Goal: Information Seeking & Learning: Learn about a topic

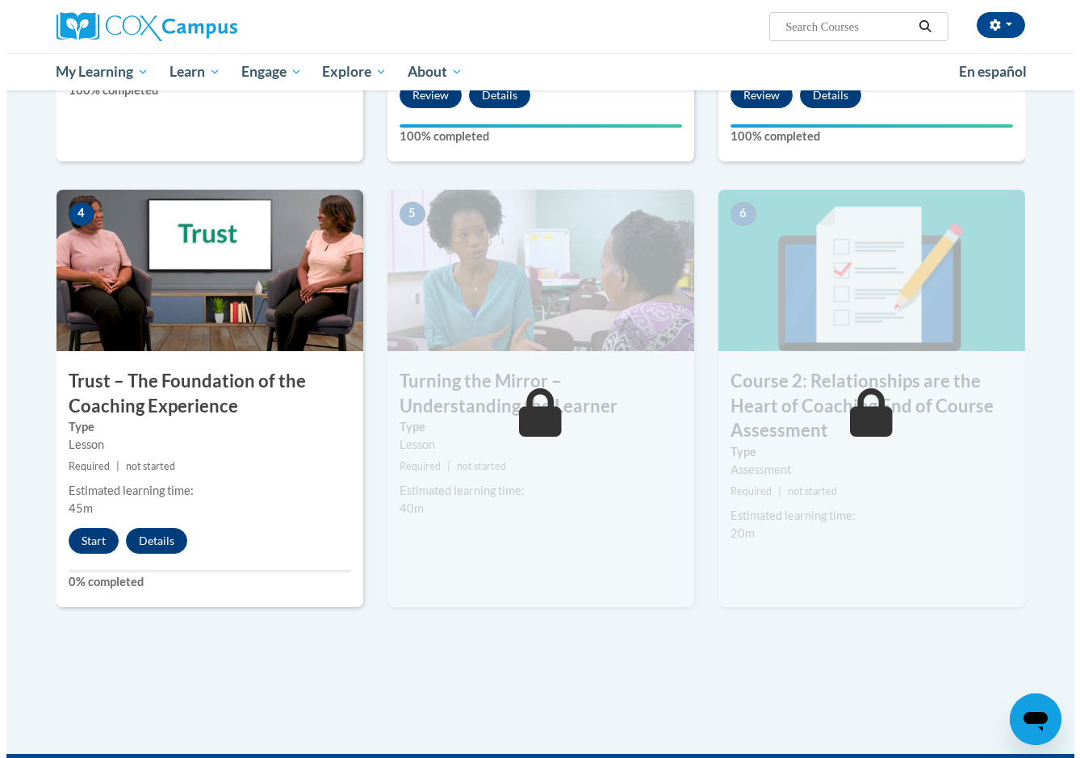
scroll to position [807, 0]
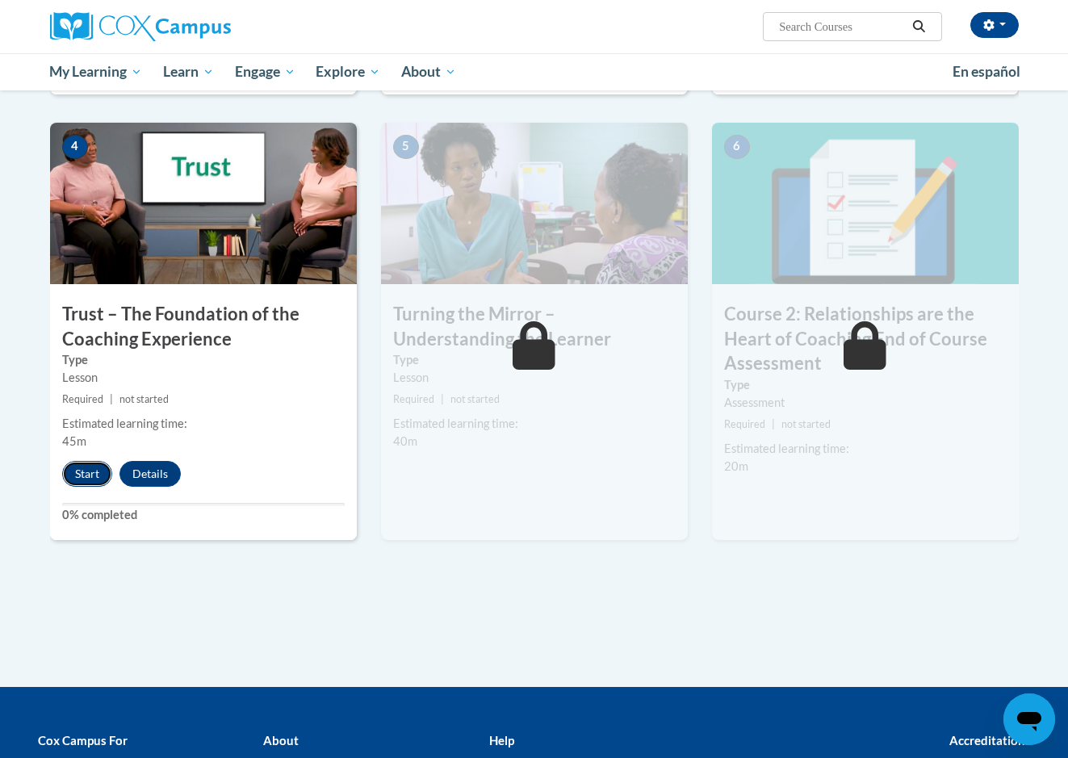
click at [94, 467] on button "Start" at bounding box center [87, 474] width 50 height 26
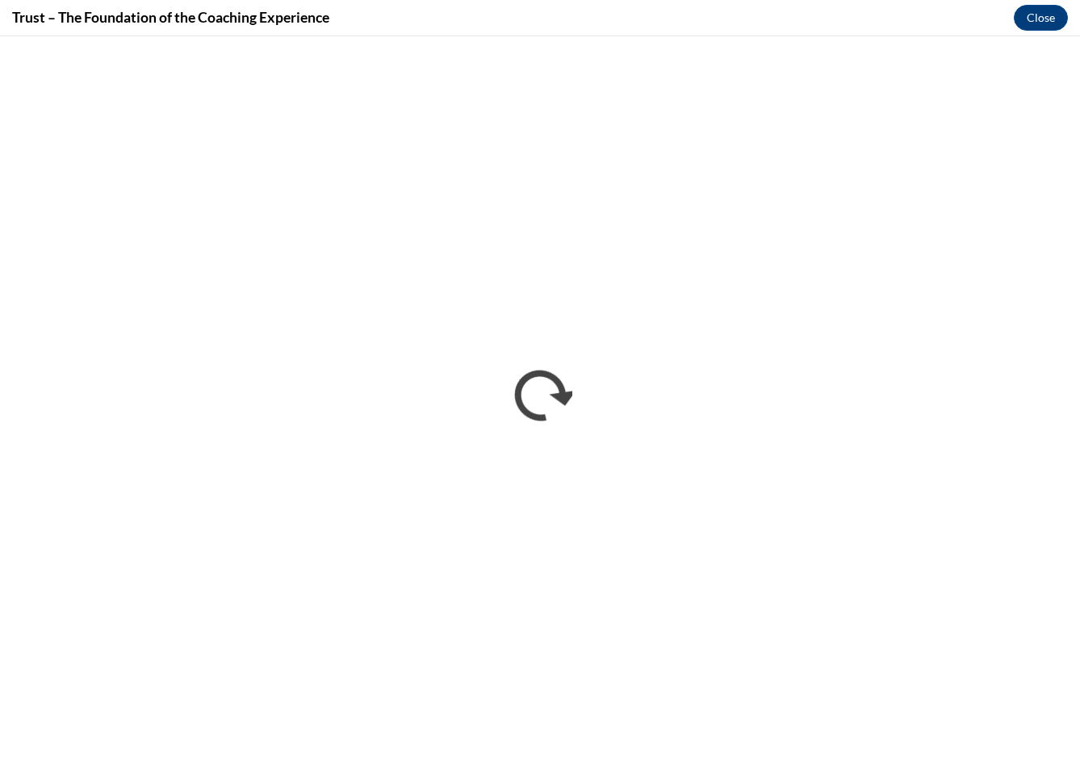
scroll to position [0, 0]
